Goal: Task Accomplishment & Management: Complete application form

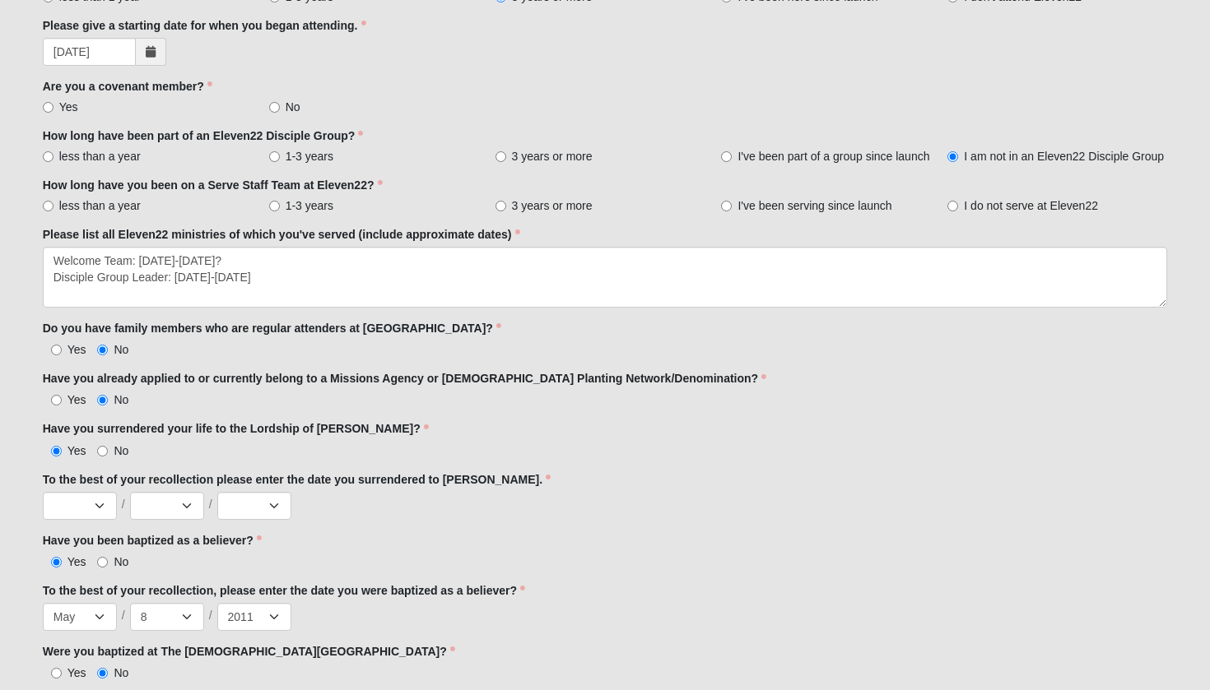
scroll to position [1230, 0]
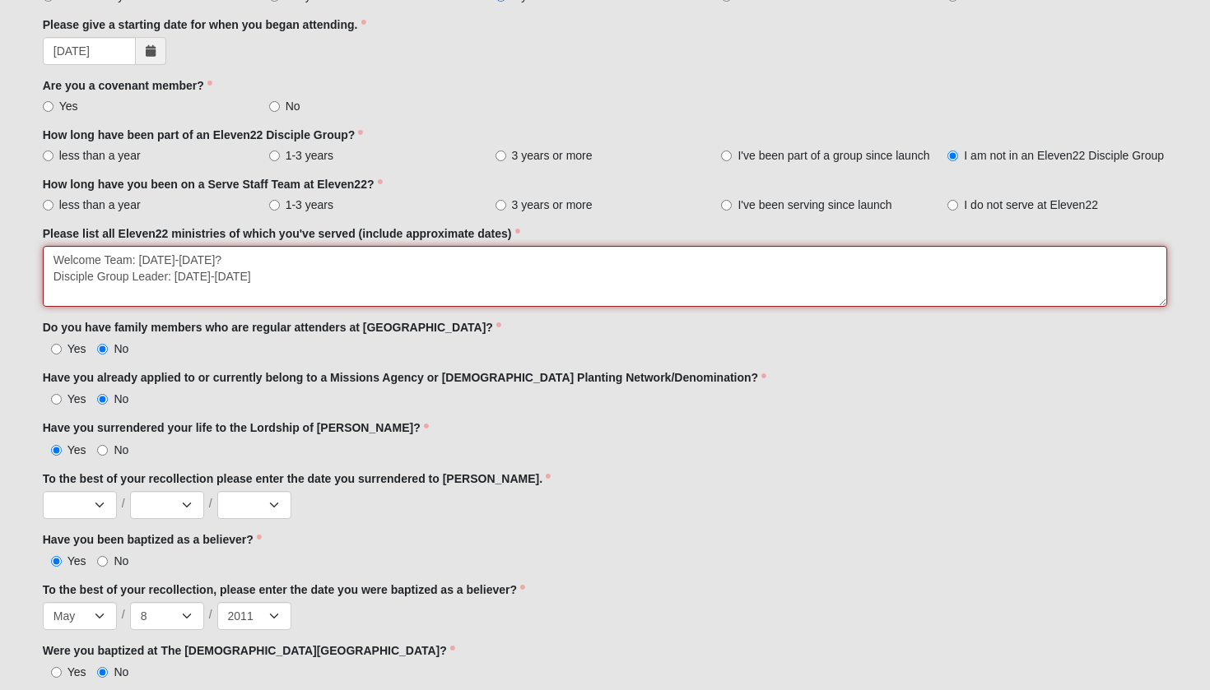
click at [281, 277] on textarea "Welcome Team: [DATE]-[DATE]? Disciple Group Leader: [DATE]-[DATE]" at bounding box center [605, 276] width 1125 height 61
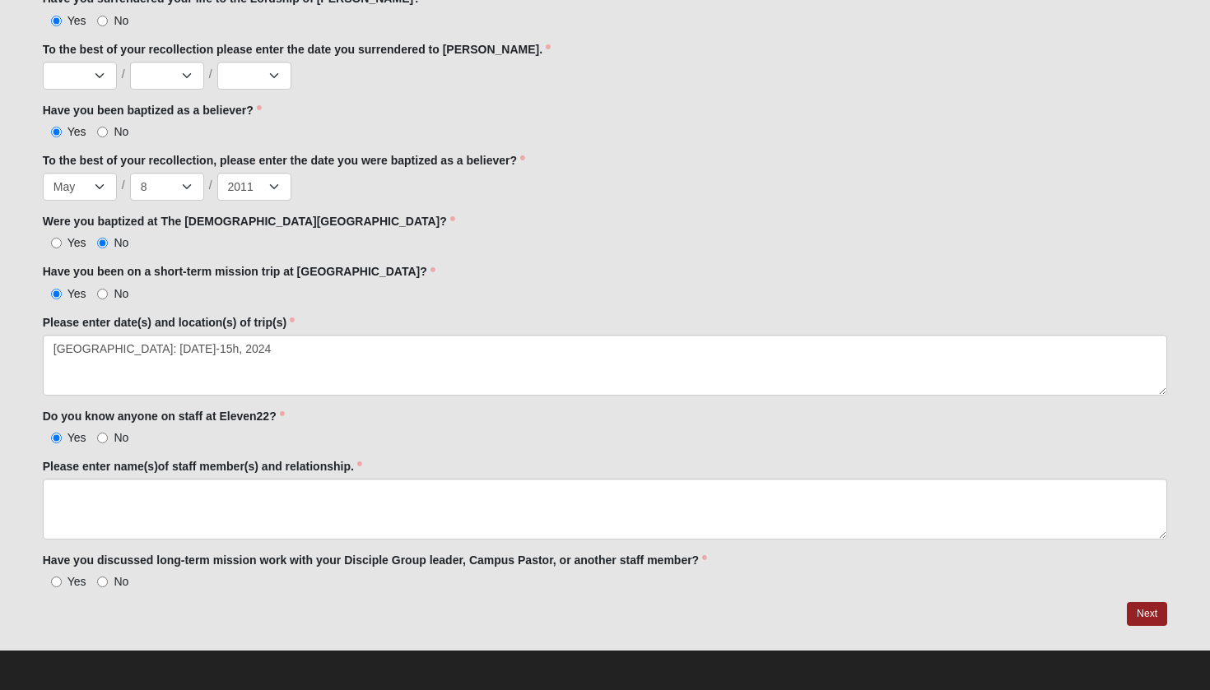
scroll to position [1659, 0]
type textarea "Welcome Team: [DATE]-[DATE]? Disciple Group Leader: [DATE]-[DATE] Special Needs…"
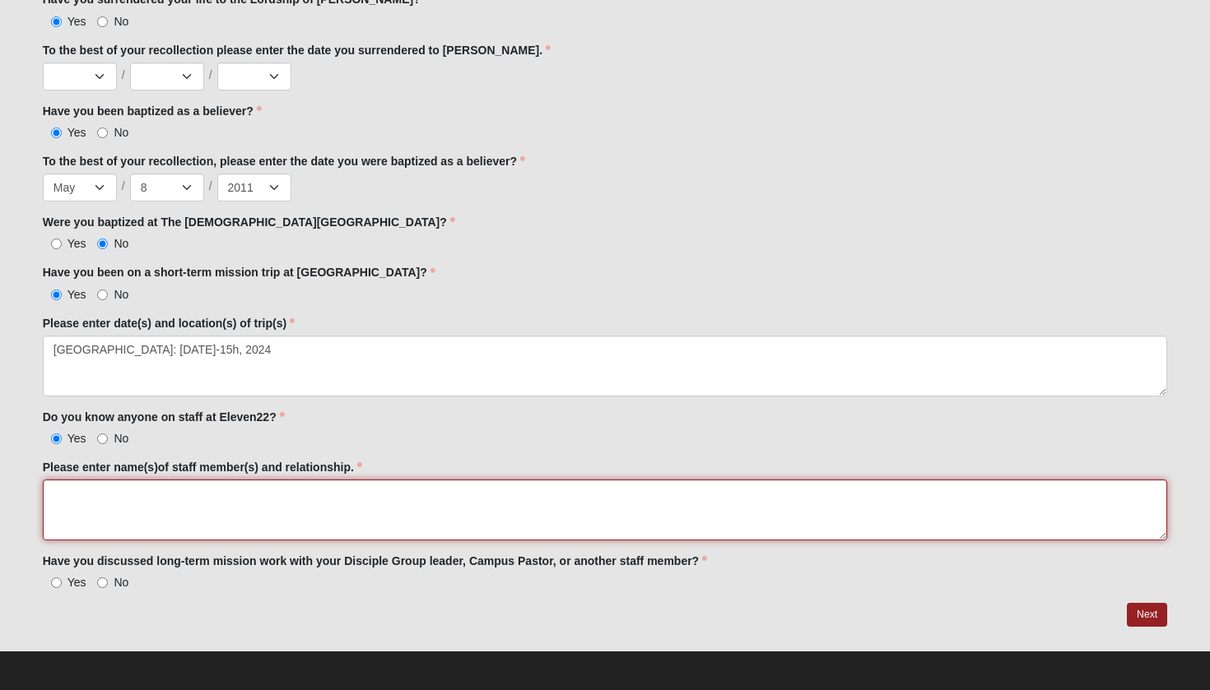
click at [100, 499] on textarea "Please enter name(s)of staff member(s) and relationship." at bounding box center [605, 510] width 1125 height 61
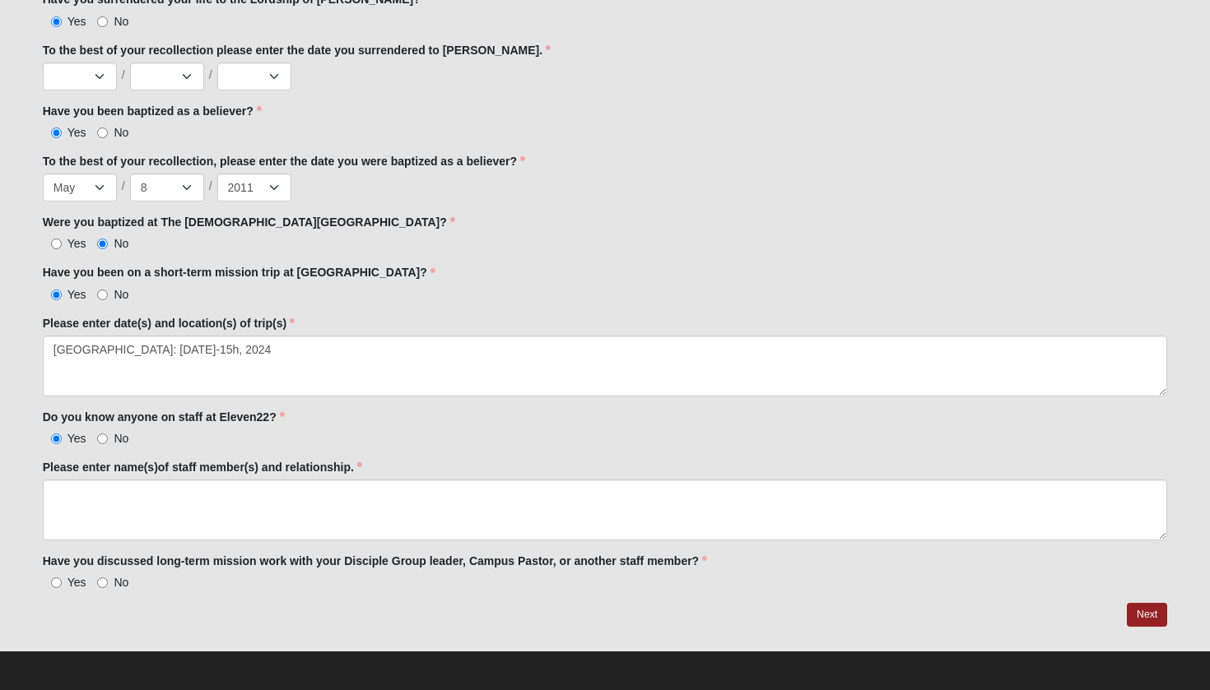
click at [60, 580] on input "Yes" at bounding box center [56, 583] width 11 height 11
radio input "true"
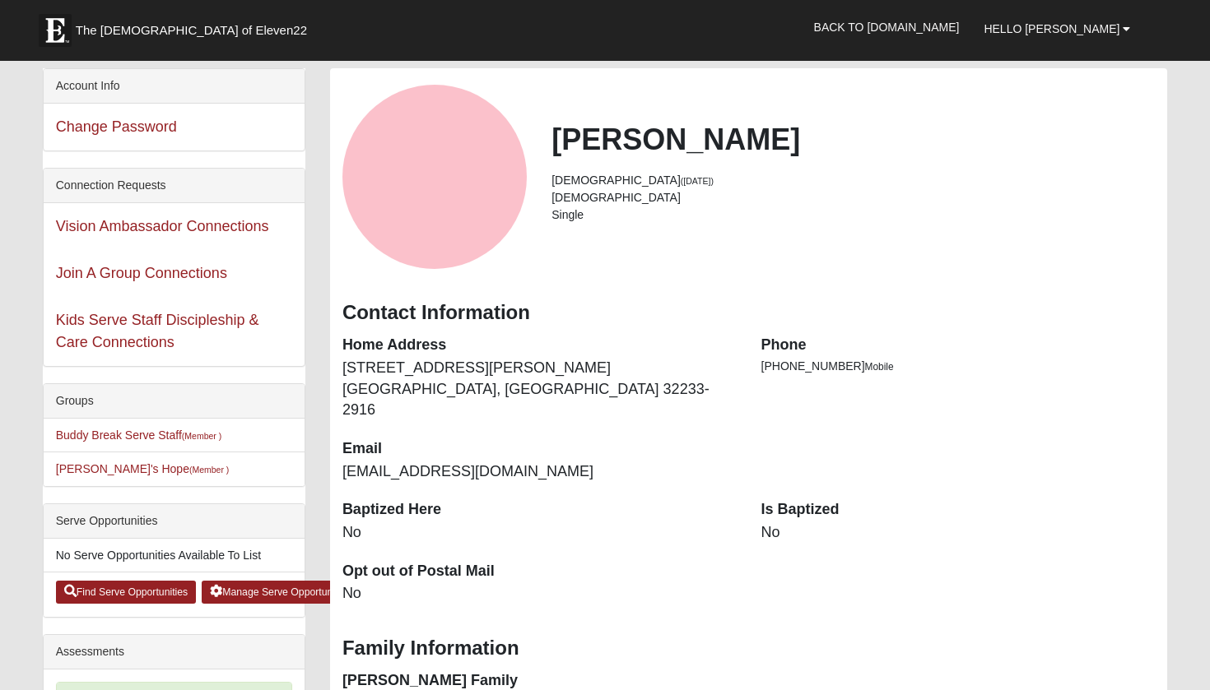
click at [409, 185] on div "View Fullsize Photo" at bounding box center [434, 177] width 184 height 184
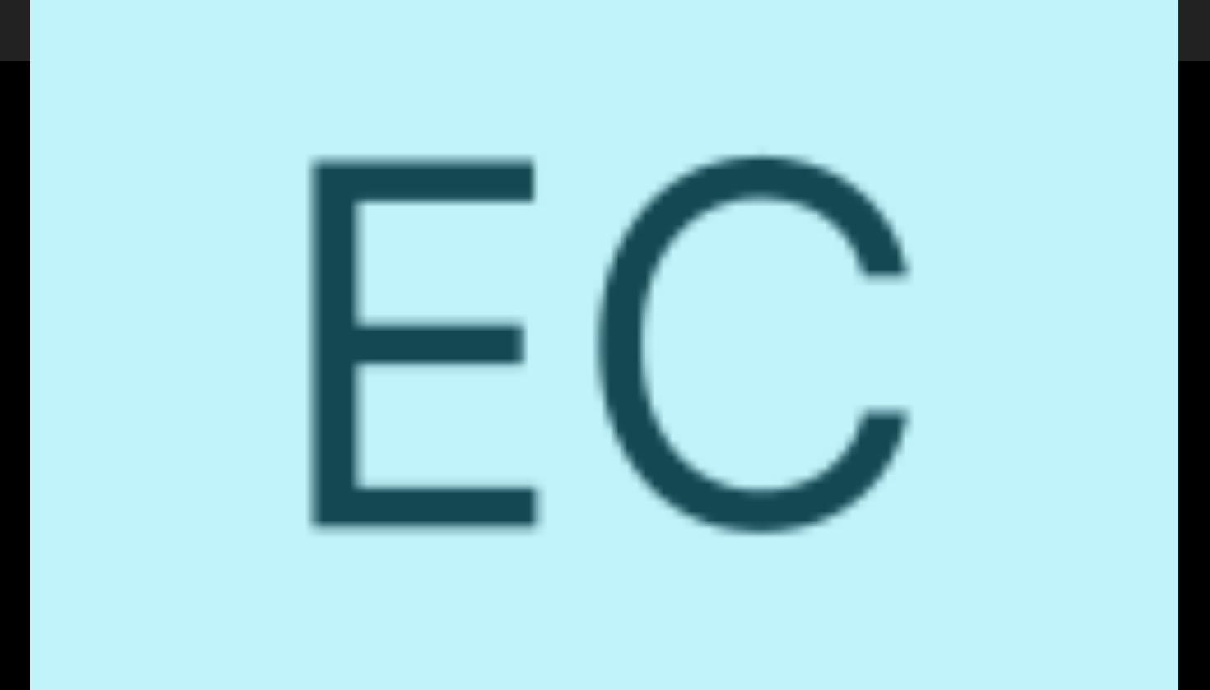
click at [604, 318] on div "View Fullsize Photo" at bounding box center [604, 344] width 1149 height 1149
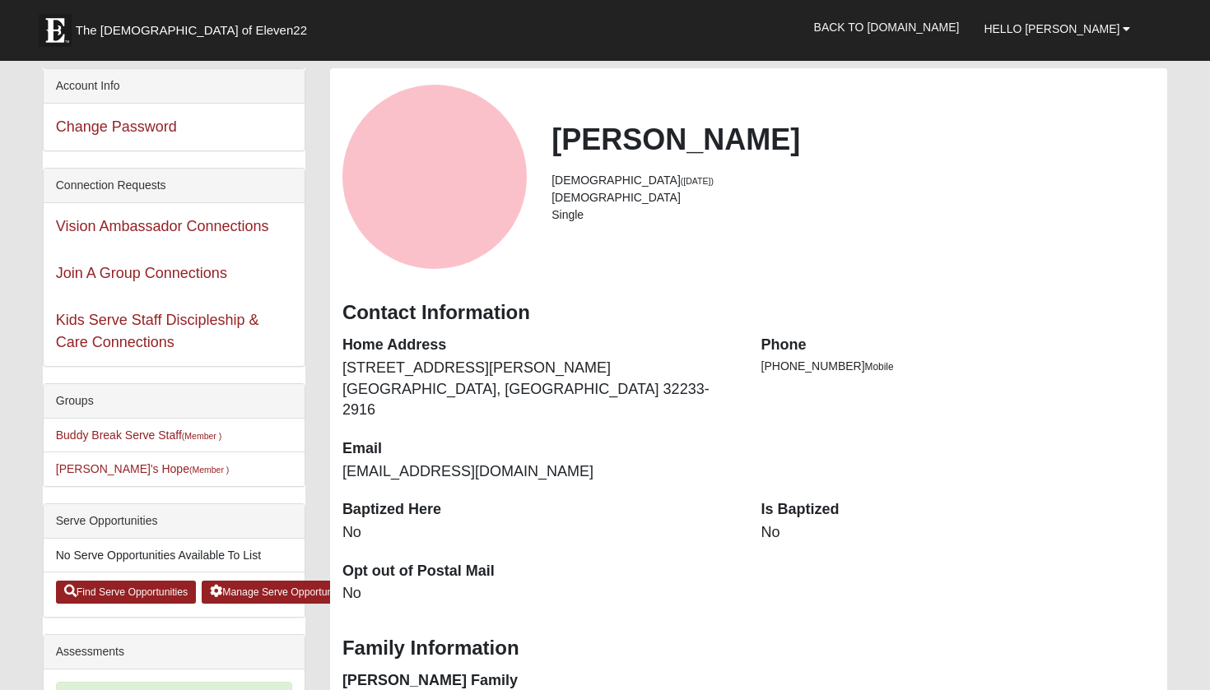
click at [763, 523] on dd "No" at bounding box center [958, 533] width 394 height 21
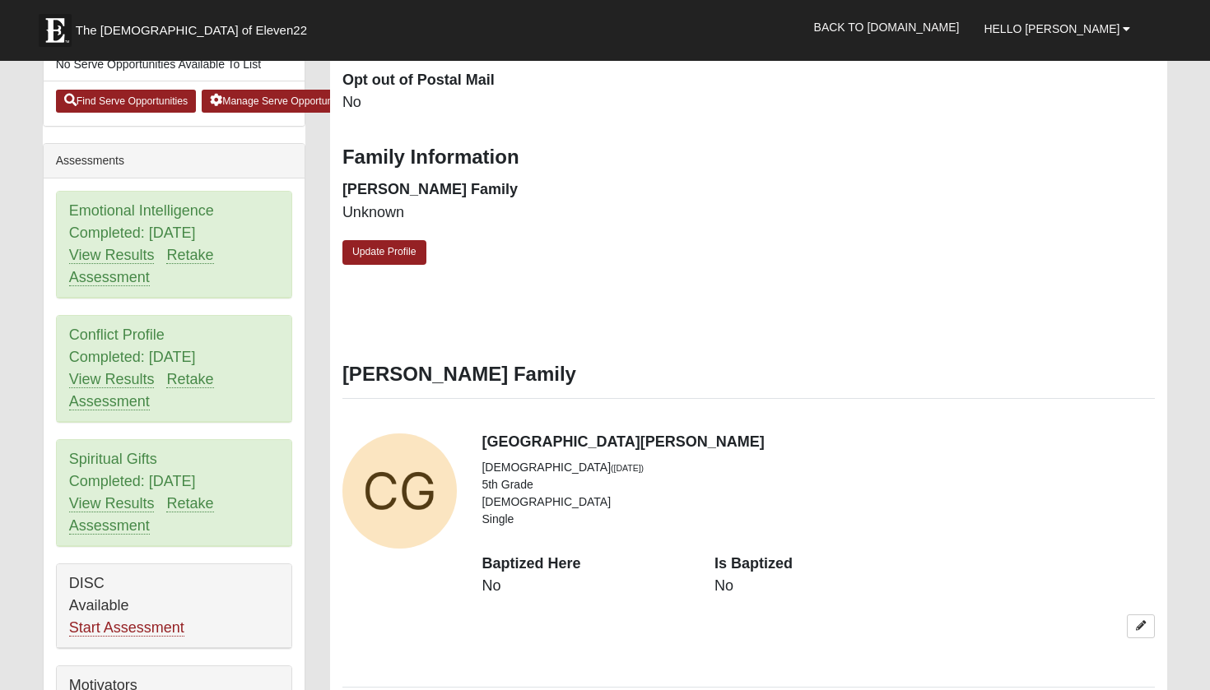
scroll to position [504, 0]
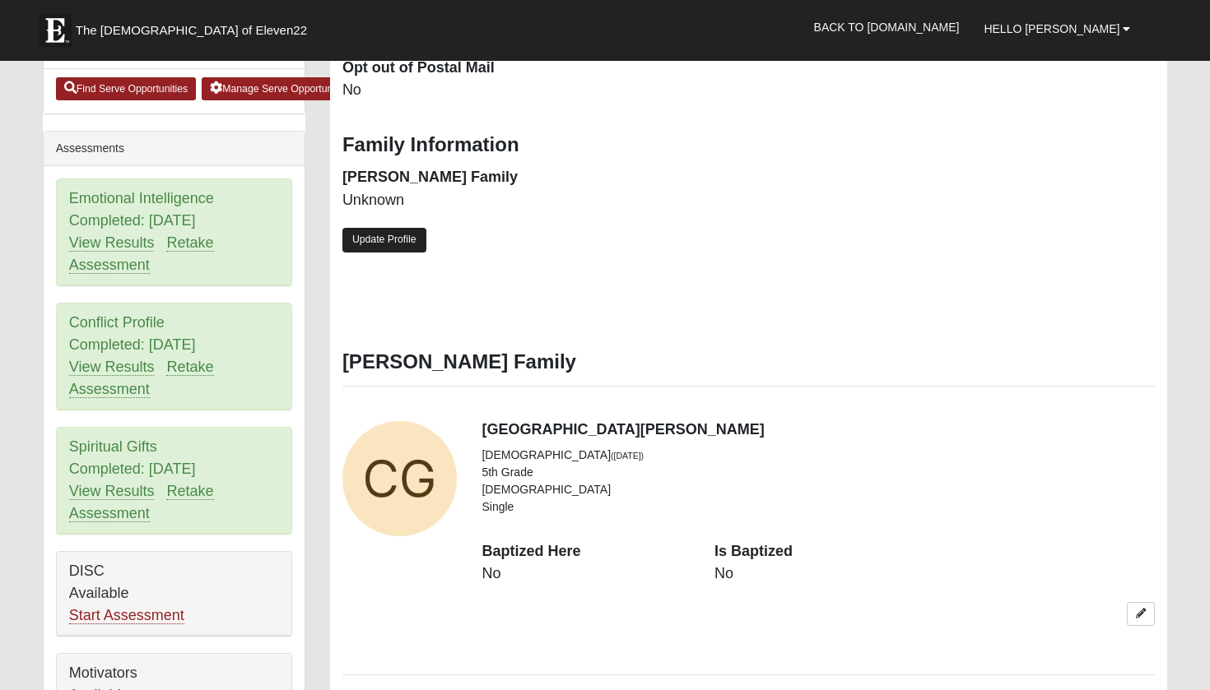
click at [384, 228] on link "Update Profile" at bounding box center [384, 240] width 84 height 24
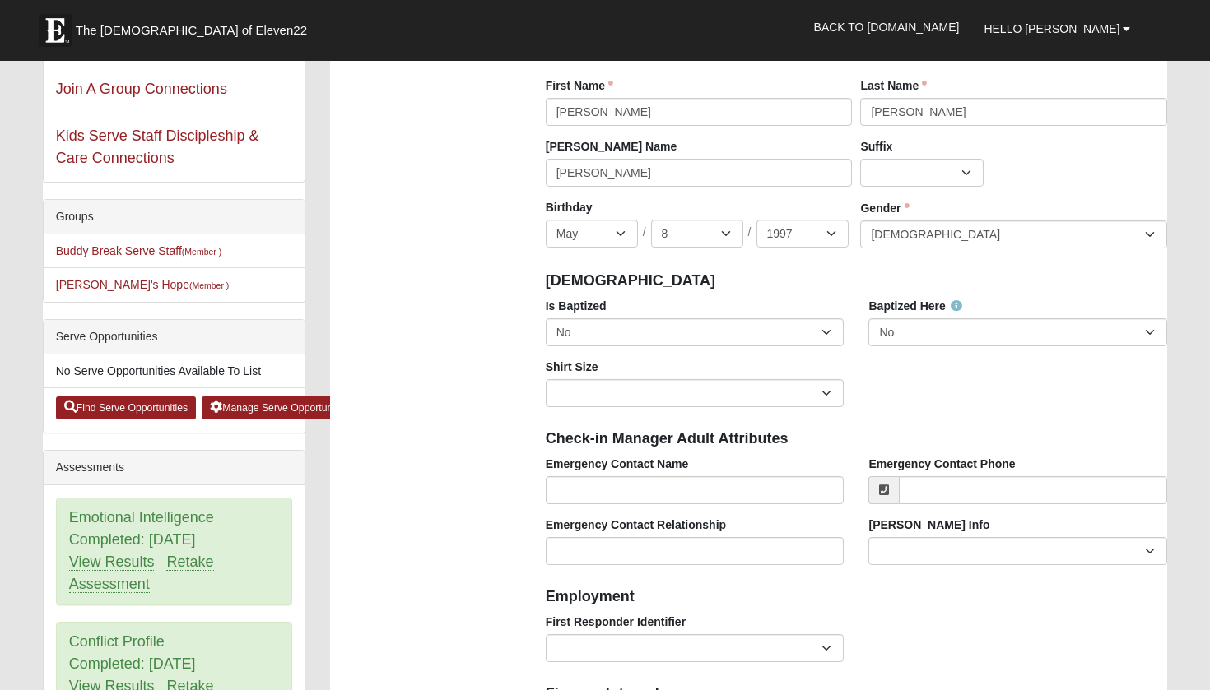
scroll to position [184, 0]
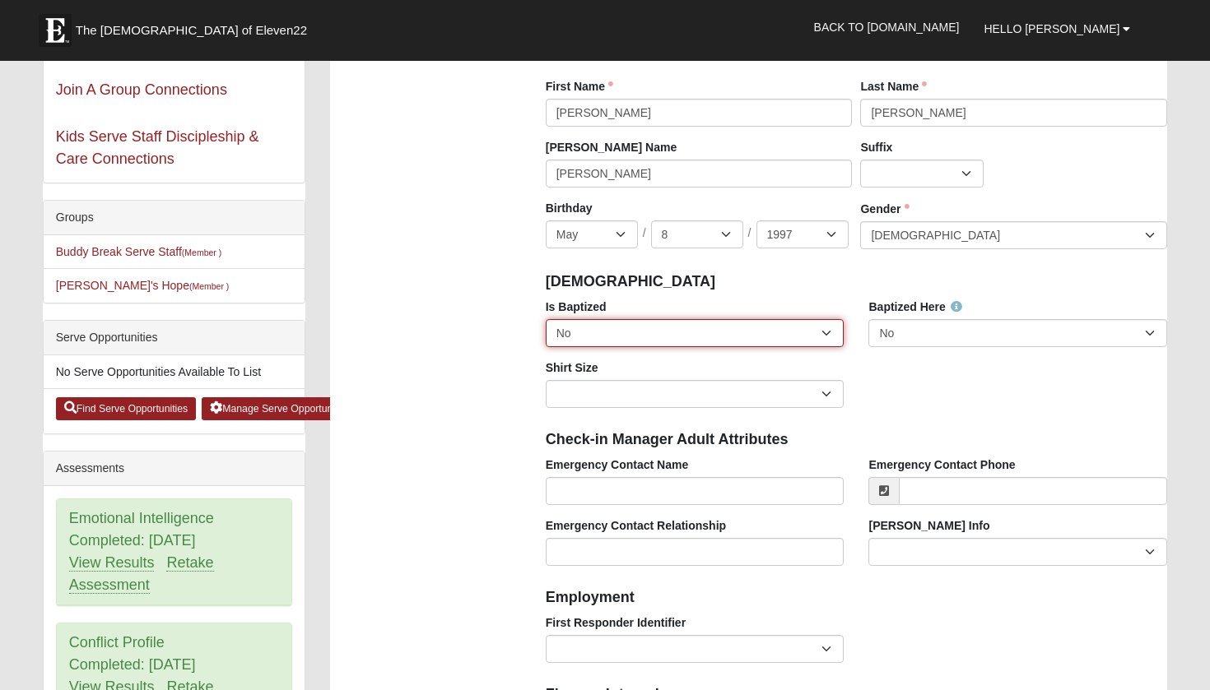
select select "True"
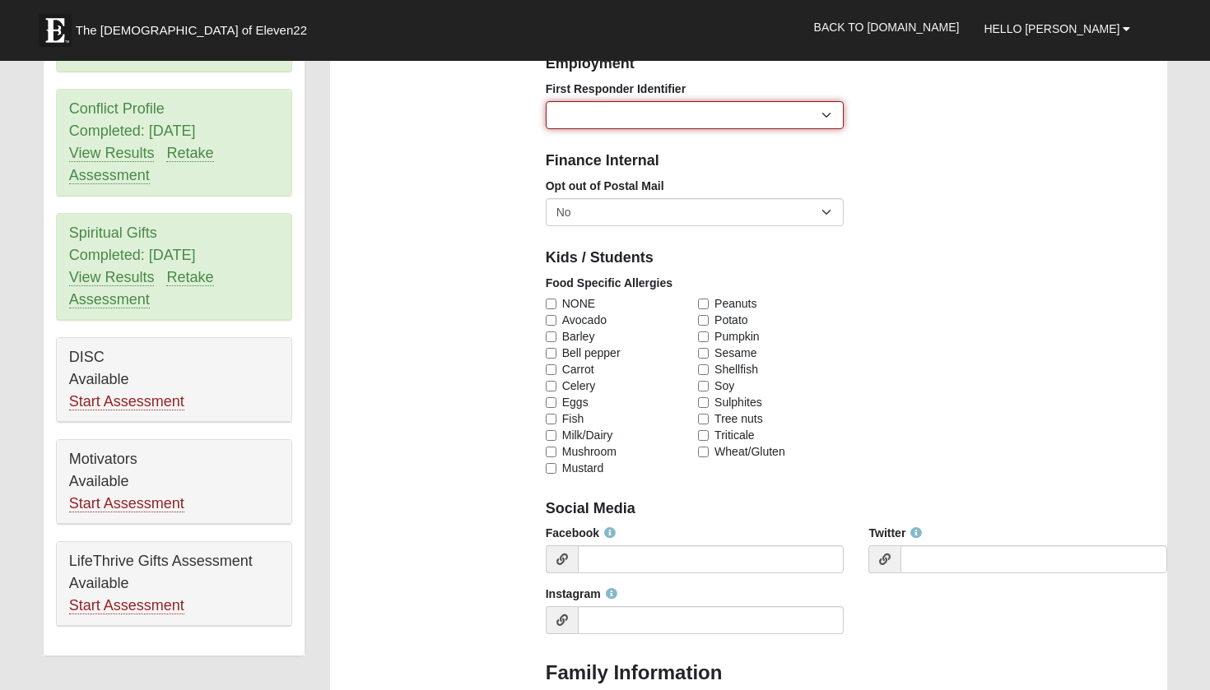
scroll to position [718, 0]
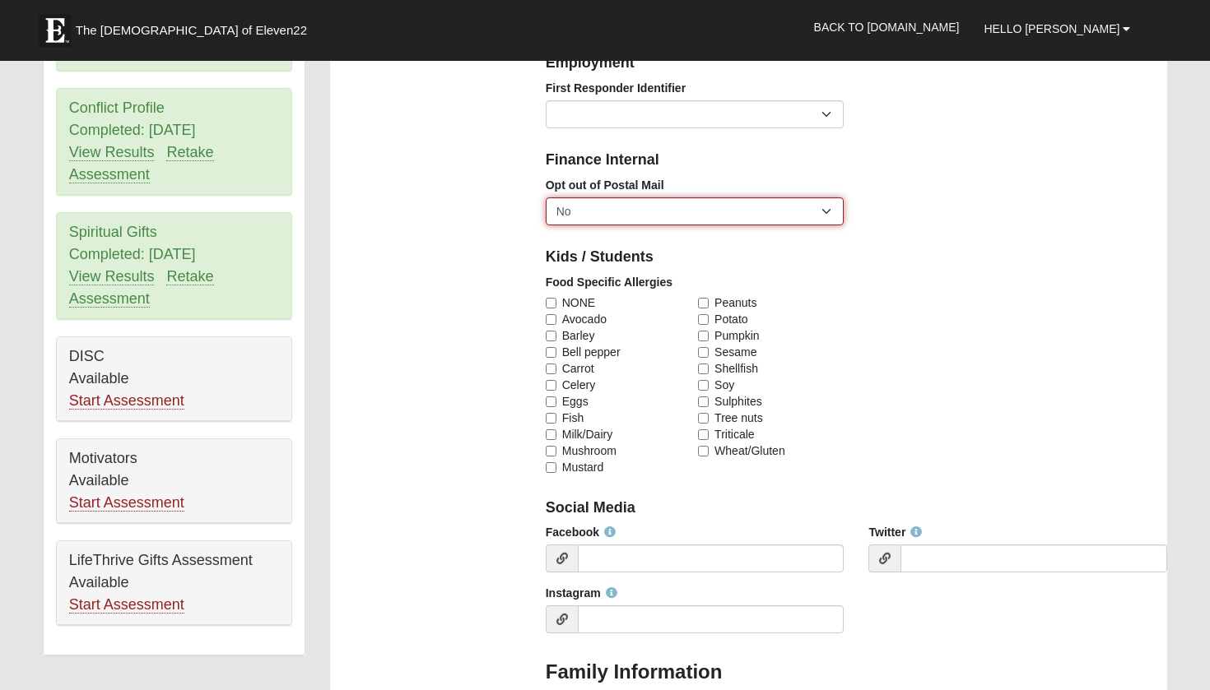
select select "True"
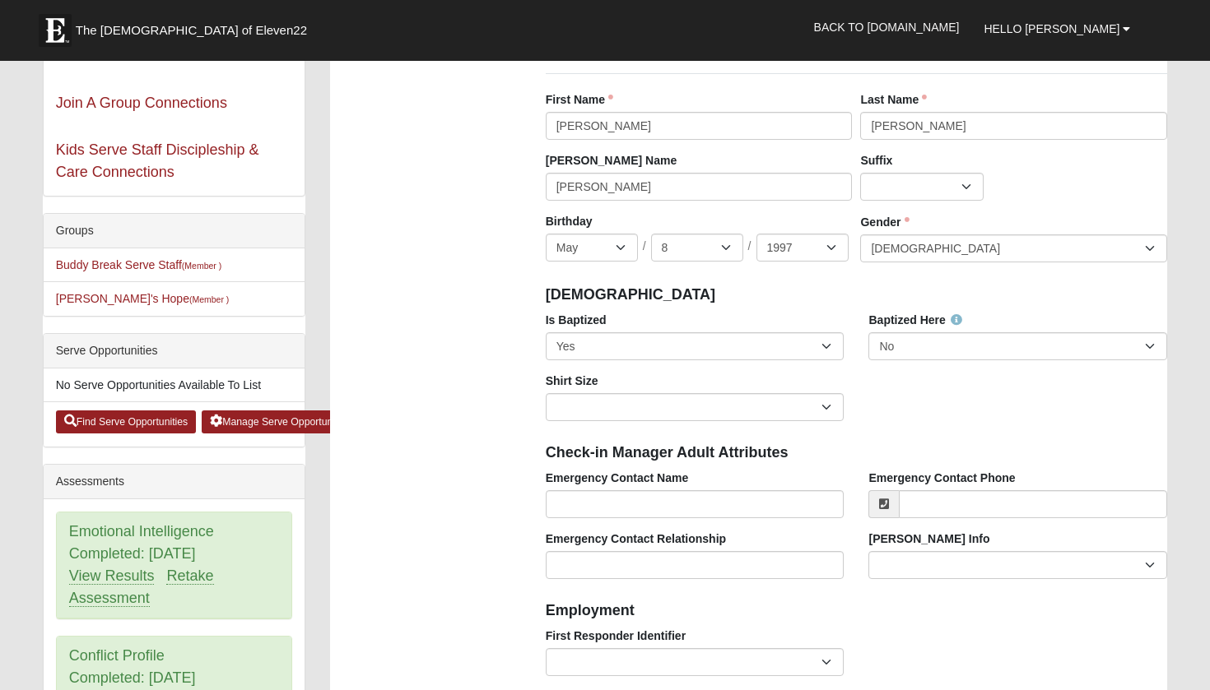
scroll to position [-19, 0]
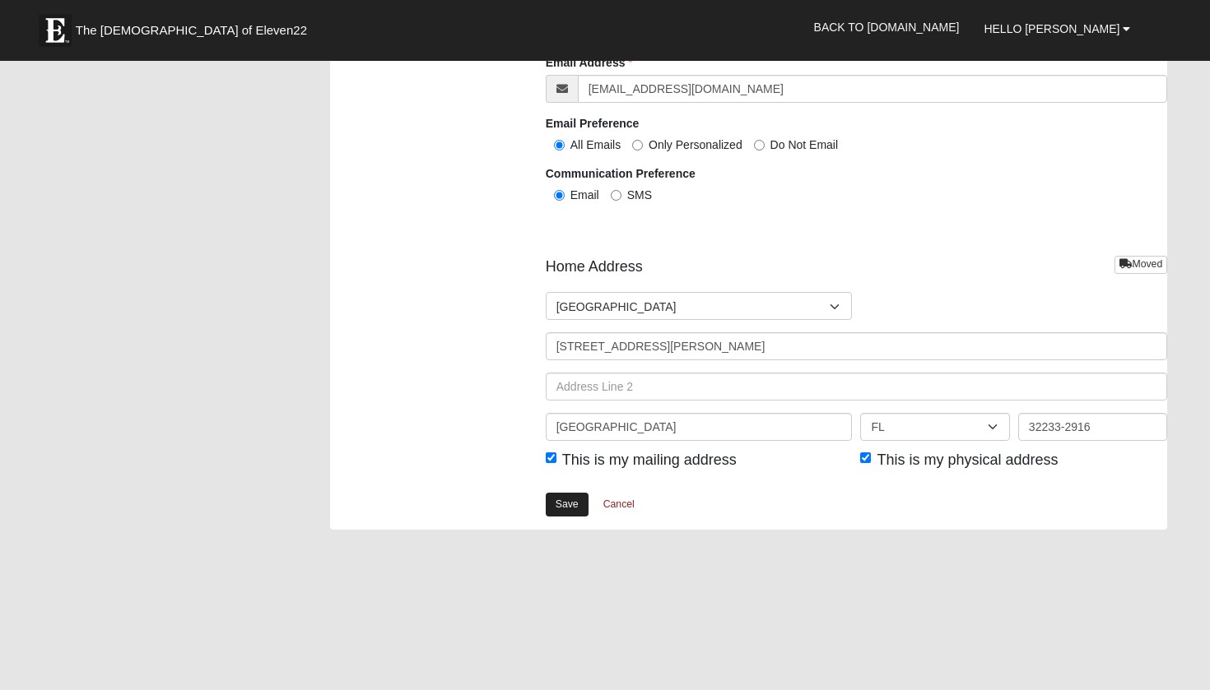
click at [565, 504] on link "Save" at bounding box center [567, 505] width 43 height 24
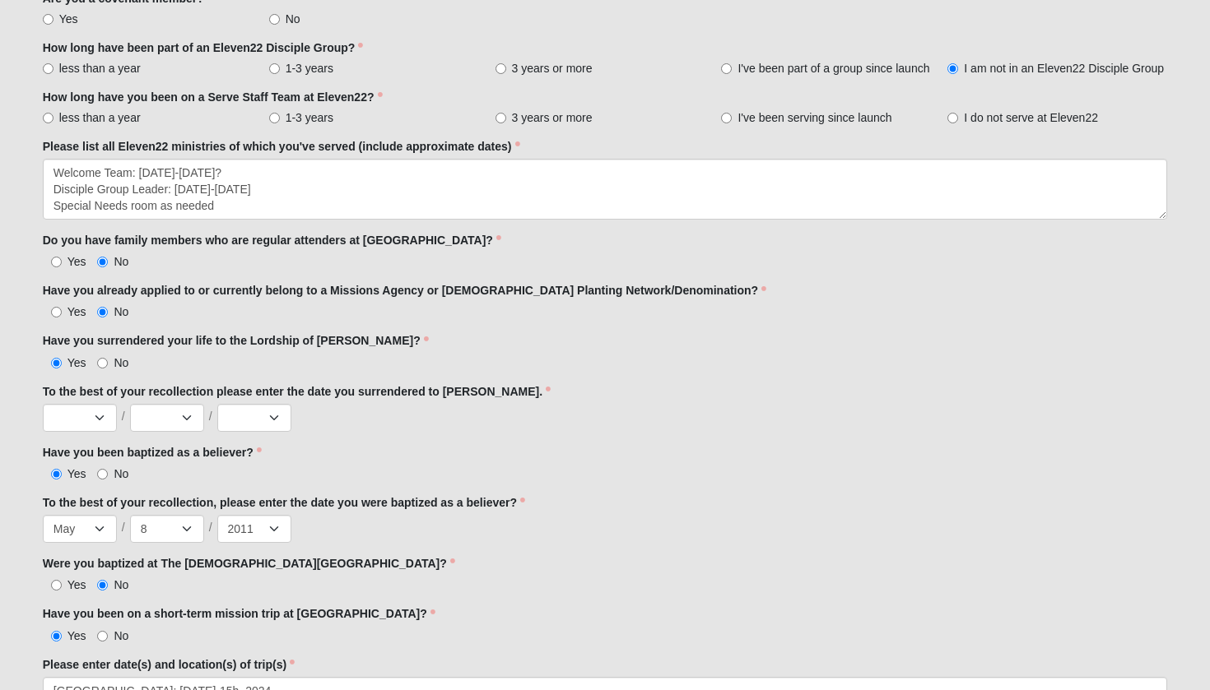
scroll to position [1313, 0]
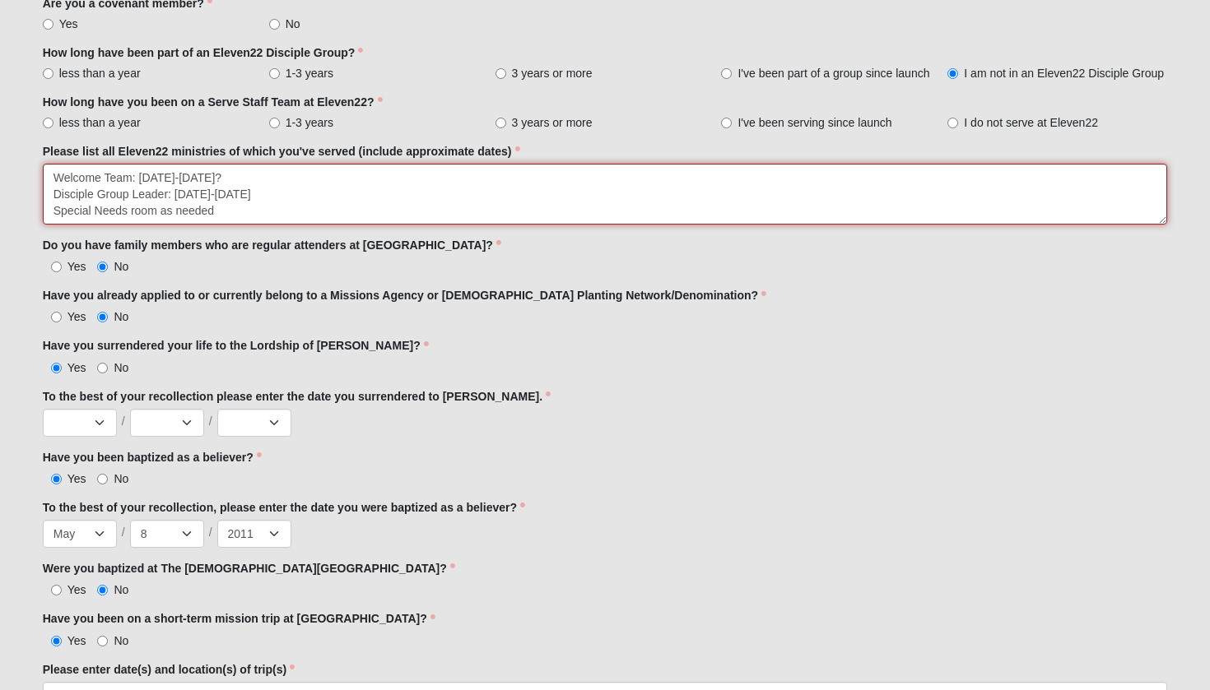
click at [227, 216] on textarea "Welcome Team: [DATE]-[DATE]? Disciple Group Leader: [DATE]-[DATE] Special Needs…" at bounding box center [605, 194] width 1125 height 61
click at [146, 207] on textarea "Welcome Team: [DATE]-[DATE]? Disciple Group Leader: [DATE]-[DATE] Special Needs…" at bounding box center [605, 194] width 1125 height 61
click at [177, 206] on textarea "Welcome Team: [DATE]-[DATE]? Disciple Group Leader: [DATE]-[DATE] Special Needs…" at bounding box center [605, 194] width 1125 height 61
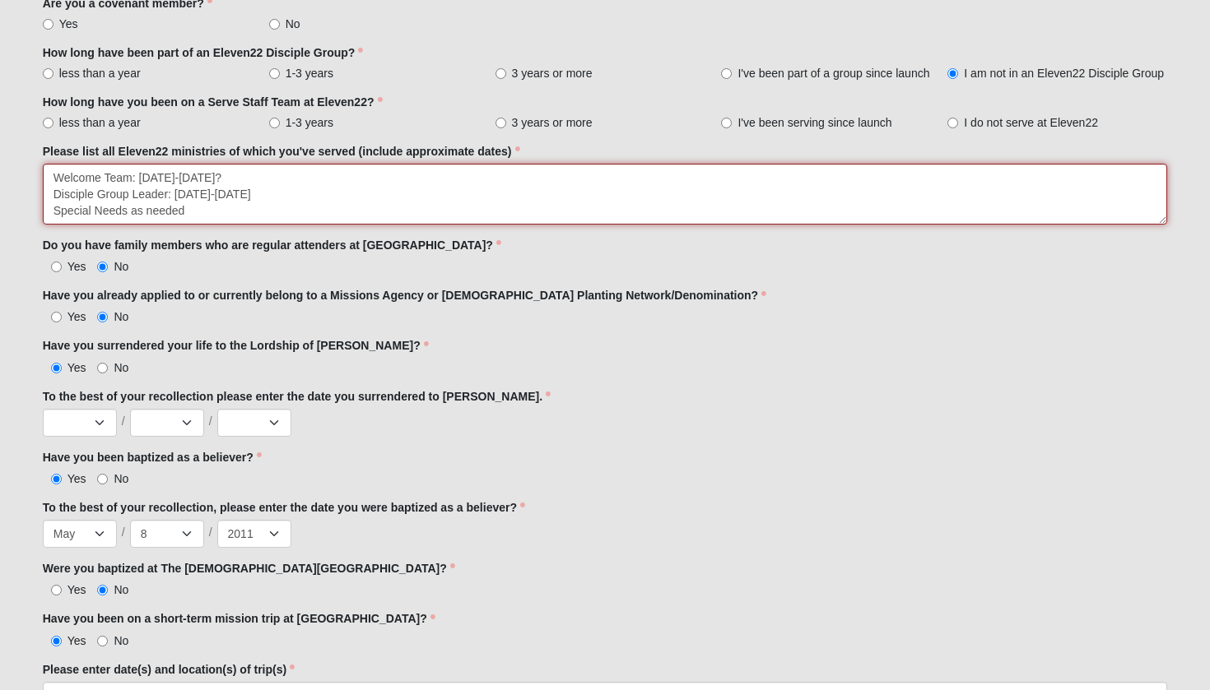
click at [189, 208] on textarea "Welcome Team: [DATE]-[DATE]? Disciple Group Leader: [DATE]-[DATE] Special Needs…" at bounding box center [605, 194] width 1125 height 61
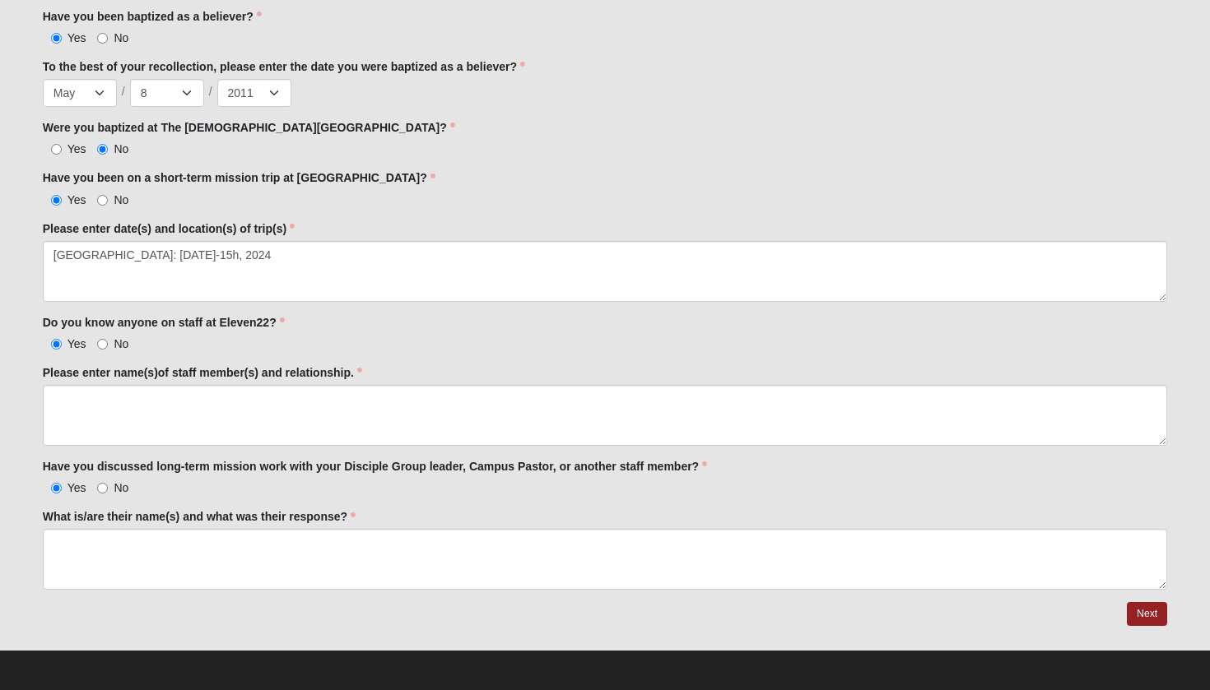
scroll to position [1753, 0]
type textarea "Welcome Team: [DATE]-[DATE]? Disciple Group Leader: [DATE]-[DATE] Special Needs…"
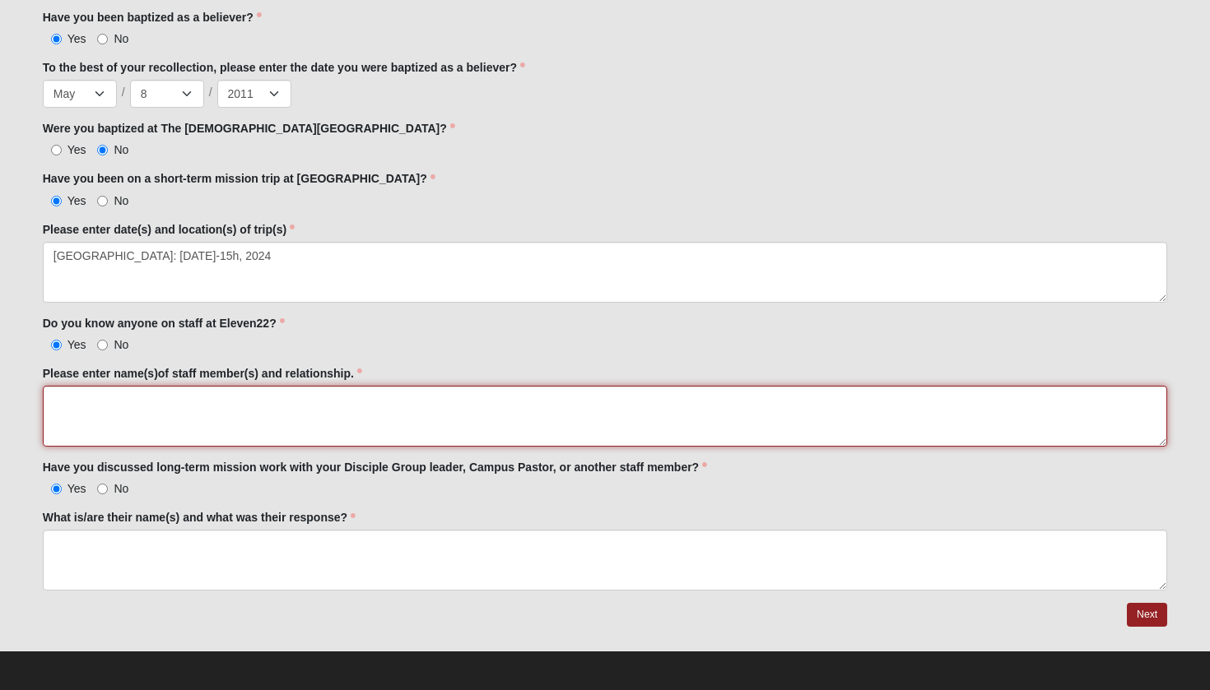
click at [132, 409] on textarea "Please enter name(s)of staff member(s) and relationship." at bounding box center [605, 416] width 1125 height 61
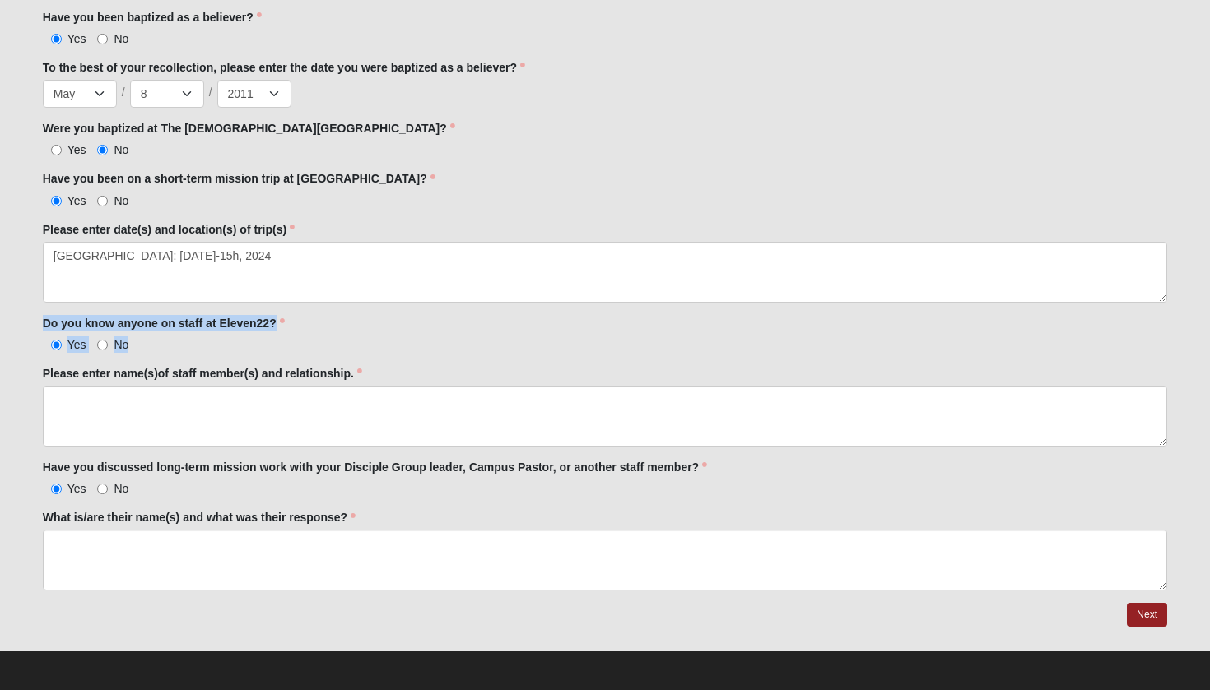
drag, startPoint x: 49, startPoint y: 323, endPoint x: 390, endPoint y: 339, distance: 341.0
click at [391, 339] on div "Do you know anyone on staff at Eleven22? Yes No Do you know anyone on staff at …" at bounding box center [605, 334] width 1125 height 38
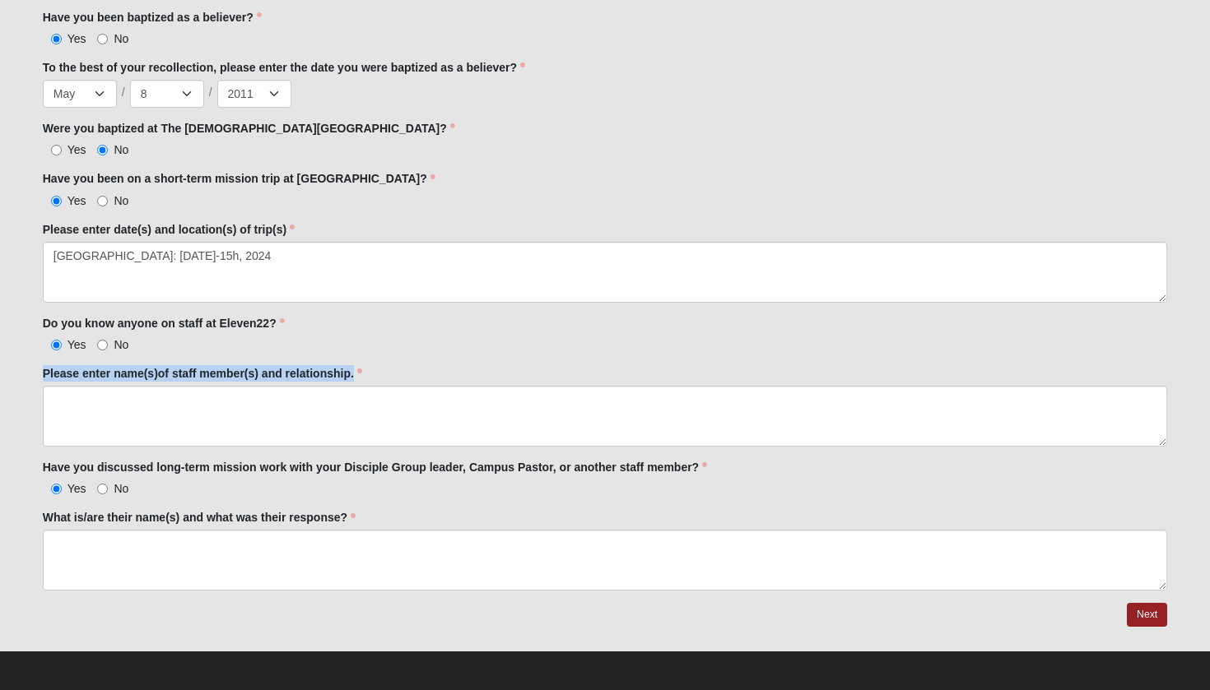
drag, startPoint x: 37, startPoint y: 370, endPoint x: 388, endPoint y: 365, distance: 351.4
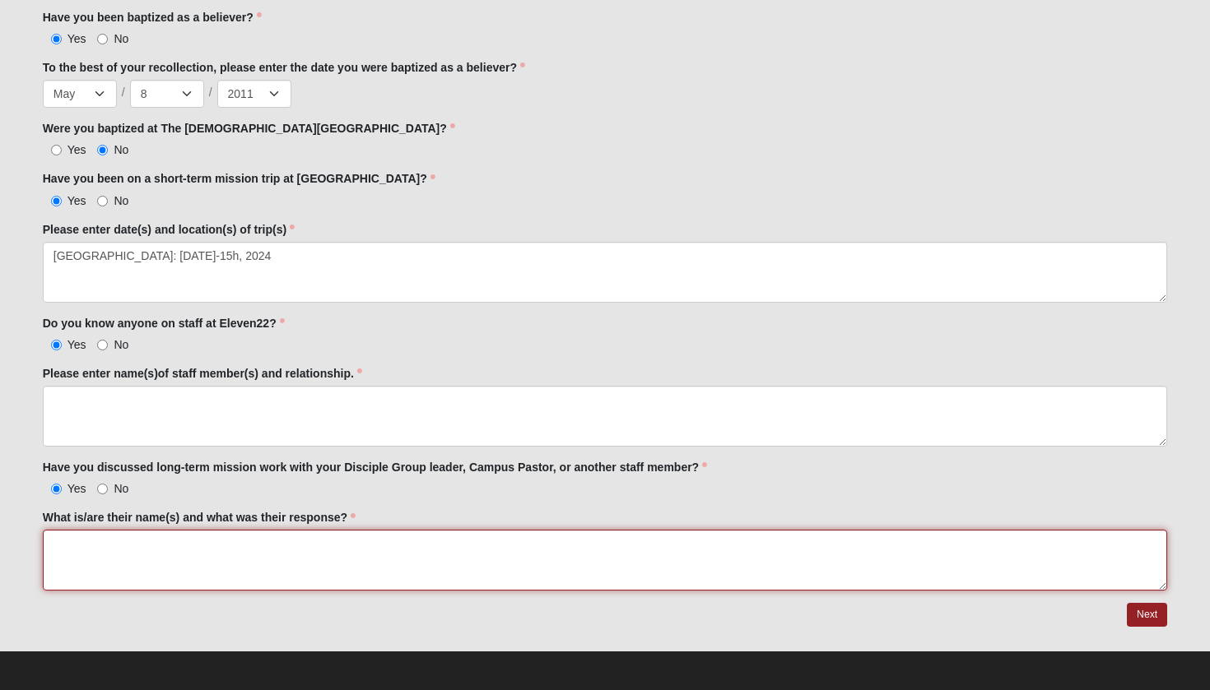
click at [391, 558] on textarea "What is/are their name(s) and what was their response?" at bounding box center [605, 560] width 1125 height 61
type textarea "[PERSON_NAME]"
